Goal: Ask a question

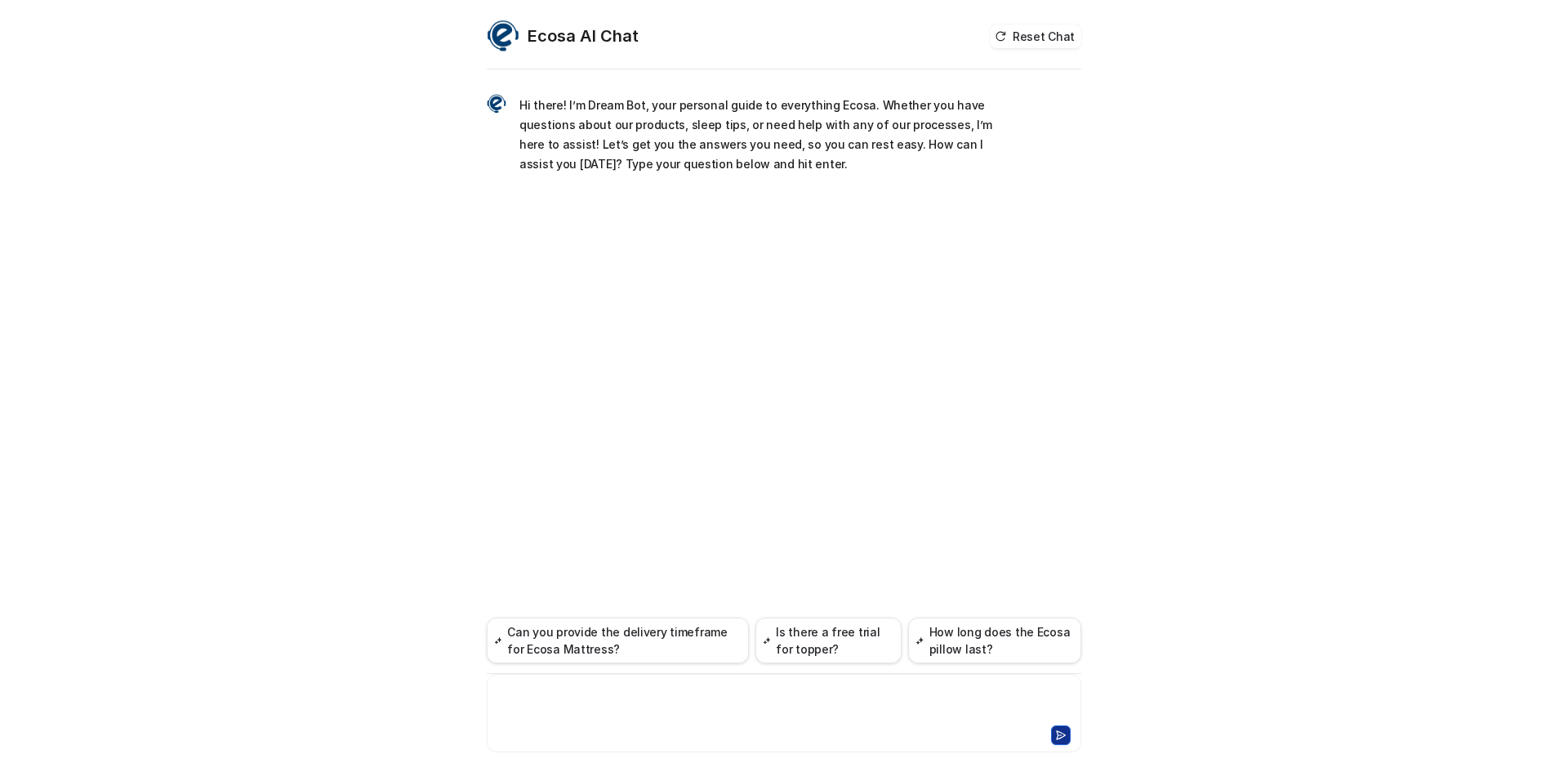
click at [744, 689] on div at bounding box center [784, 704] width 587 height 38
paste div
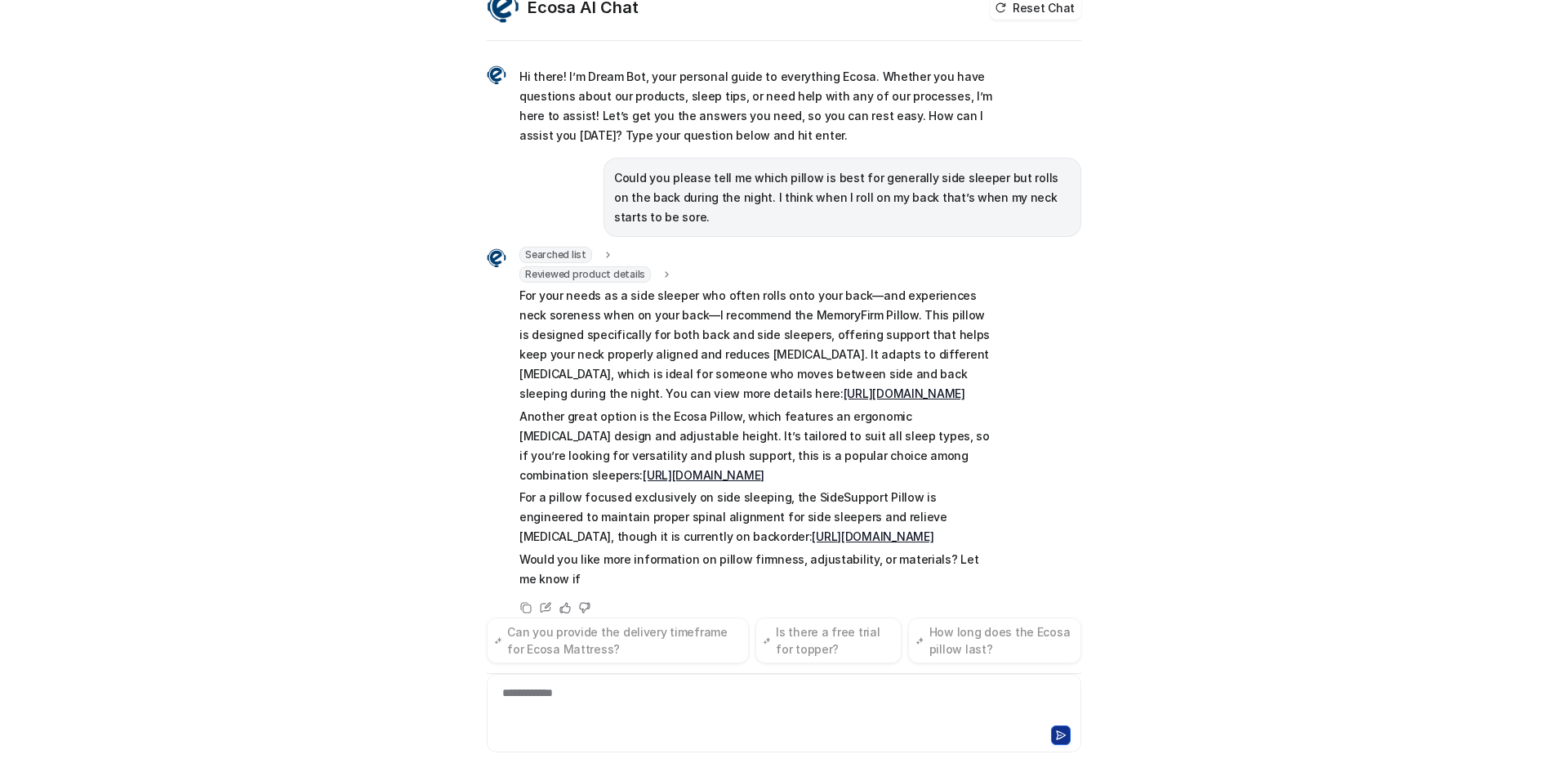
scroll to position [48, 0]
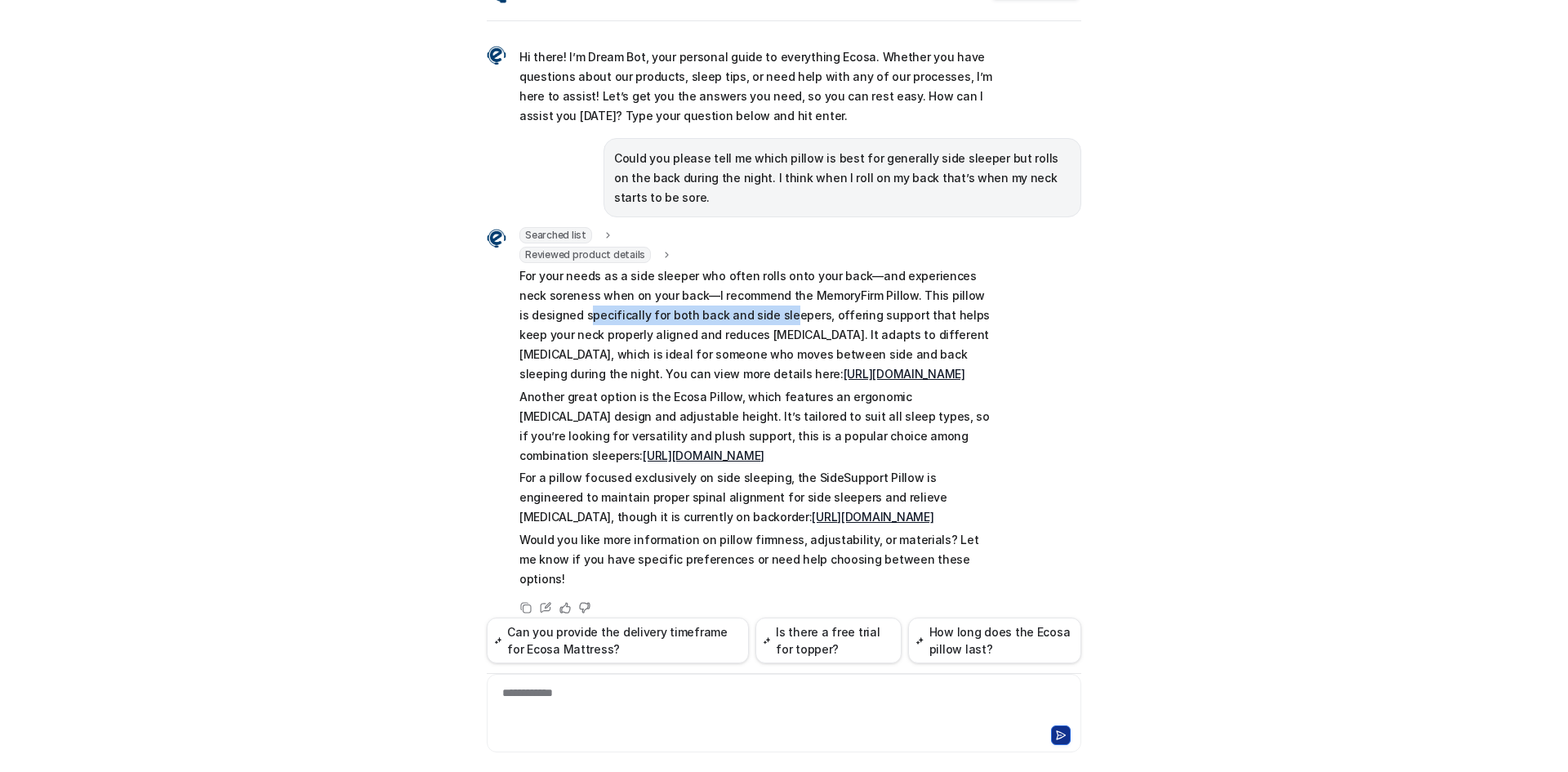
drag, startPoint x: 521, startPoint y: 316, endPoint x: 712, endPoint y: 314, distance: 191.0
click at [712, 314] on p "For your needs as a side sleeper who often rolls onto your back—and experiences…" at bounding box center [759, 325] width 478 height 118
click at [748, 314] on p "For your needs as a side sleeper who often rolls onto your back—and experiences…" at bounding box center [759, 325] width 478 height 118
drag, startPoint x: 745, startPoint y: 316, endPoint x: 904, endPoint y: 319, distance: 159.0
click at [904, 319] on p "For your needs as a side sleeper who often rolls onto your back—and experiences…" at bounding box center [759, 325] width 478 height 118
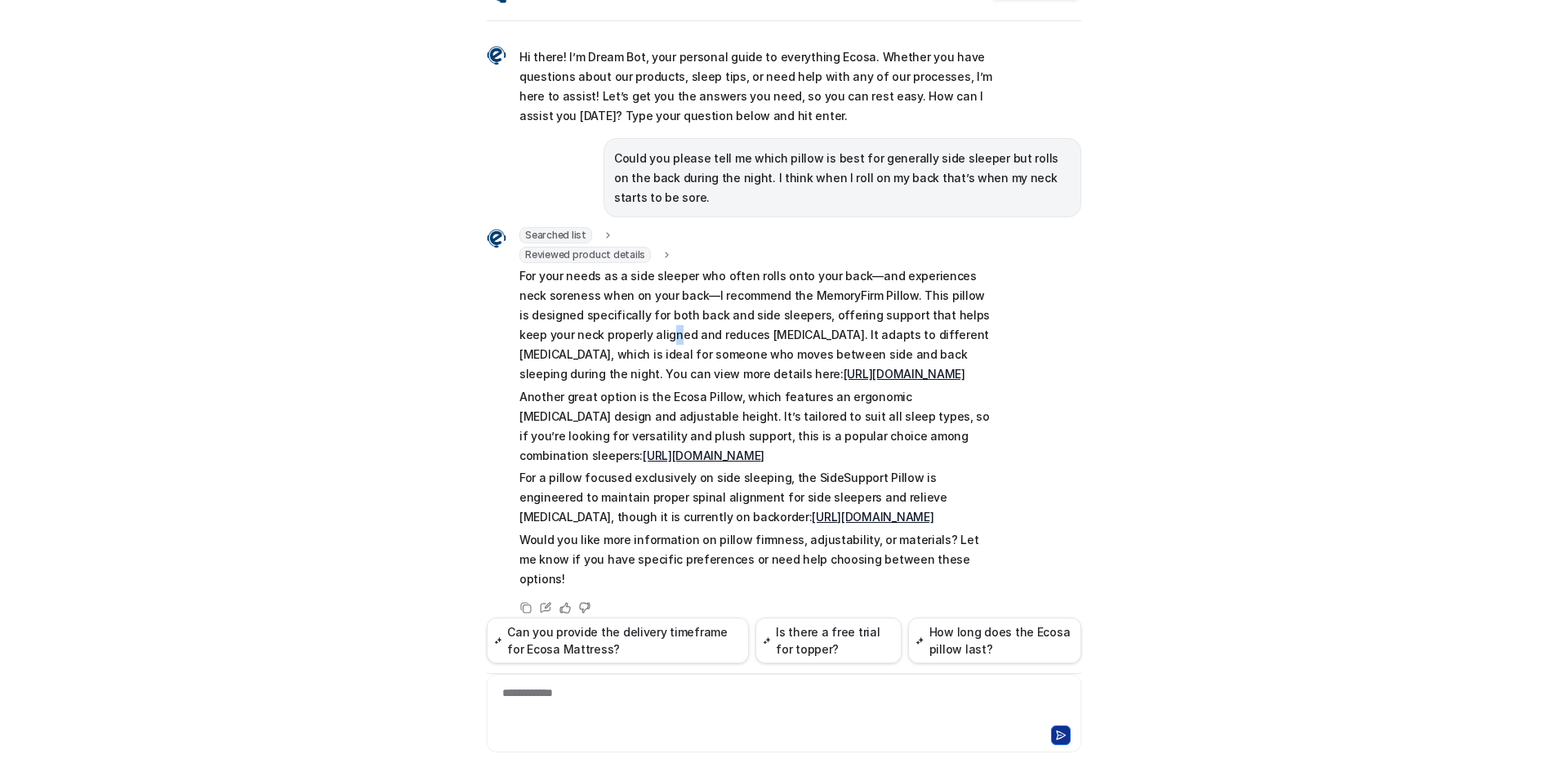
drag, startPoint x: 583, startPoint y: 337, endPoint x: 574, endPoint y: 337, distance: 9.0
click at [580, 337] on p "For your needs as a side sleeper who often rolls onto your back—and experiences…" at bounding box center [759, 325] width 478 height 118
drag, startPoint x: 565, startPoint y: 337, endPoint x: 735, endPoint y: 332, distance: 170.1
click at [722, 332] on p "For your needs as a side sleeper who often rolls onto your back—and experiences…" at bounding box center [759, 325] width 478 height 118
click at [759, 331] on p "For your needs as a side sleeper who often rolls onto your back—and experiences…" at bounding box center [759, 325] width 478 height 118
